Goal: Information Seeking & Learning: Learn about a topic

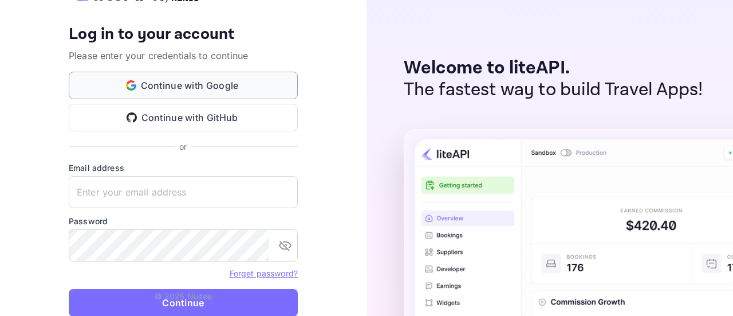
click at [224, 82] on button "Continue with Google" at bounding box center [183, 85] width 229 height 27
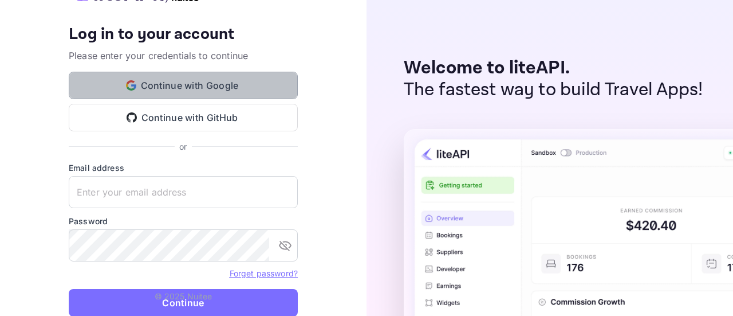
click at [219, 83] on button "Continue with Google" at bounding box center [183, 85] width 229 height 27
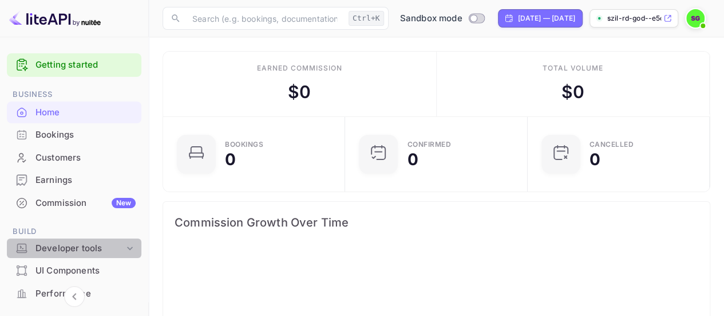
click at [127, 247] on icon at bounding box center [130, 247] width 6 height 3
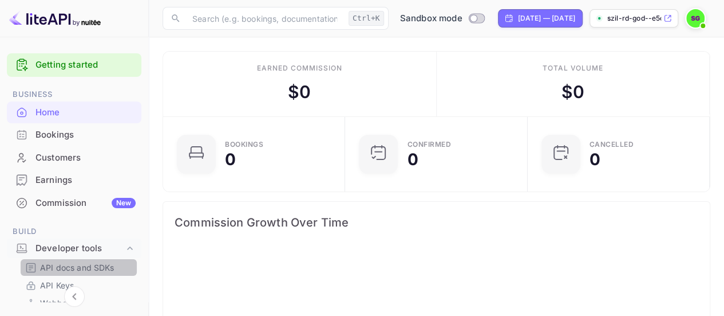
click at [80, 270] on p "API docs and SDKs" at bounding box center [77, 267] width 74 height 12
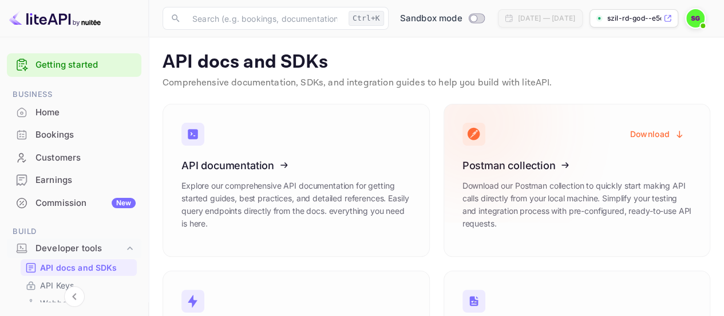
click at [519, 164] on icon at bounding box center [533, 163] width 178 height 118
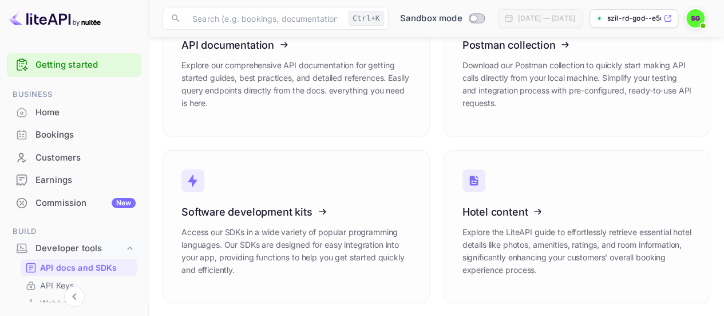
scroll to position [121, 0]
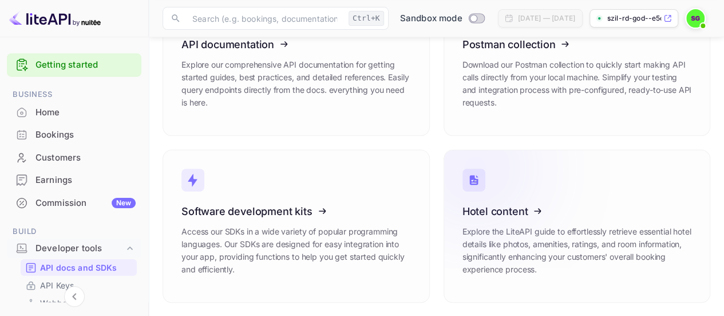
click at [487, 212] on icon at bounding box center [533, 209] width 178 height 118
